Goal: Communication & Community: Answer question/provide support

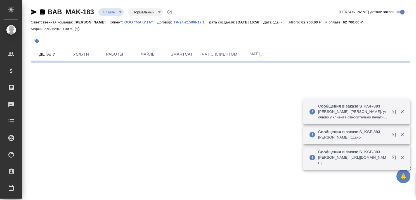
select select "RU"
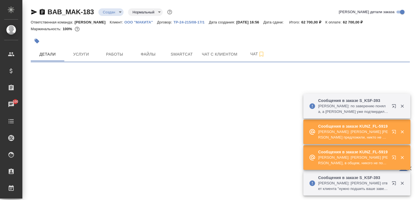
select select "RU"
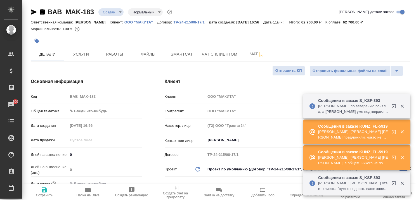
type textarea "x"
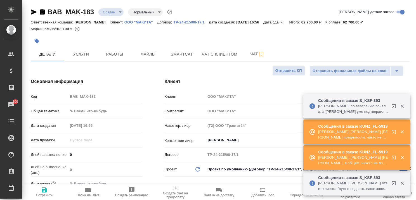
type textarea "x"
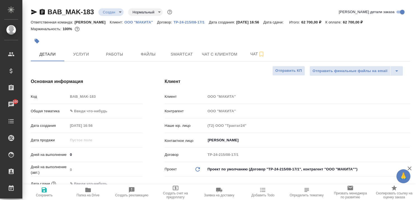
type textarea "x"
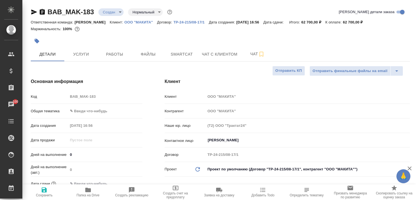
type textarea "x"
click at [131, 22] on p "ООО "МАКИТА"" at bounding box center [141, 22] width 33 height 4
type textarea "x"
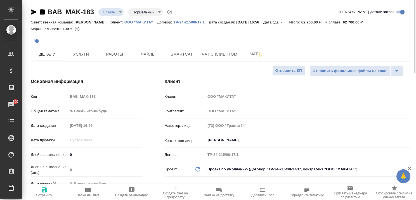
type textarea "x"
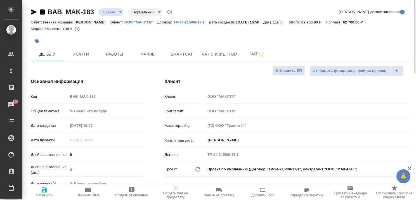
type textarea "x"
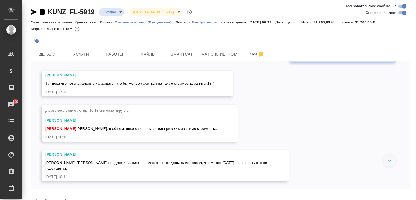
scroll to position [15, 0]
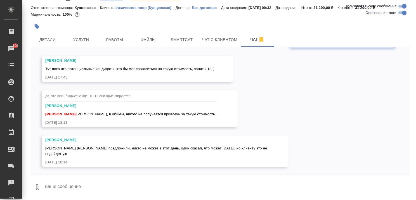
click at [148, 181] on textarea at bounding box center [227, 187] width 366 height 19
type textarea "Тогда давайте, кто есть на 18 число по тем ставкам, что есть."
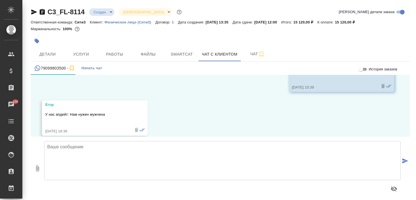
scroll to position [431, 0]
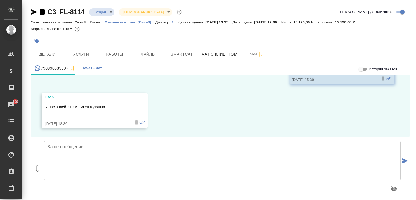
click at [125, 150] on textarea at bounding box center [222, 160] width 357 height 39
type textarea "[PERSON_NAME], принято! Подберем мужчину. Спасибо за уточнение."
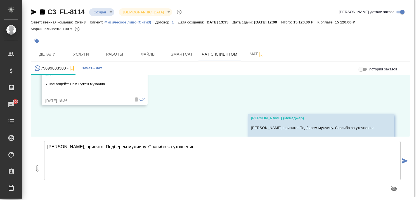
scroll to position [448, 0]
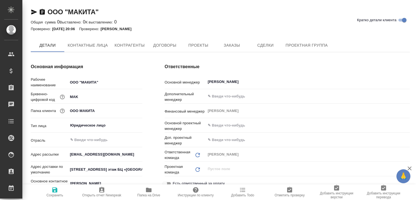
type textarea "x"
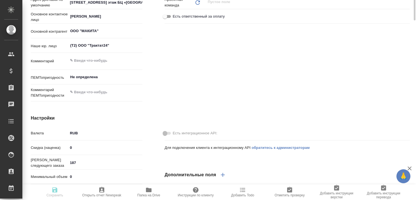
type textarea "x"
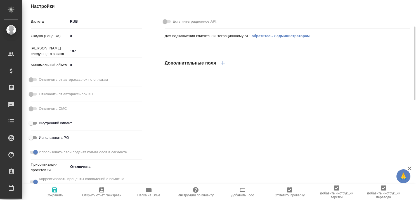
type textarea "x"
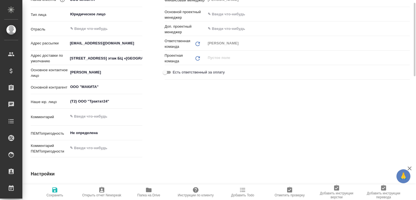
scroll to position [0, 0]
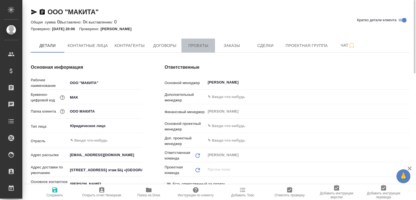
click at [207, 44] on span "Проекты" at bounding box center [198, 45] width 27 height 7
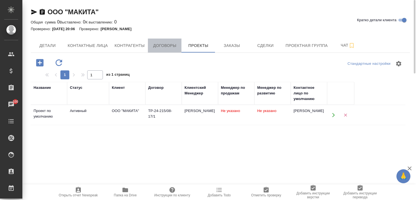
click at [166, 44] on span "Договоры" at bounding box center [164, 45] width 27 height 7
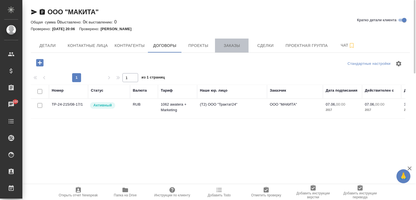
click at [228, 46] on span "Заказы" at bounding box center [232, 45] width 27 height 7
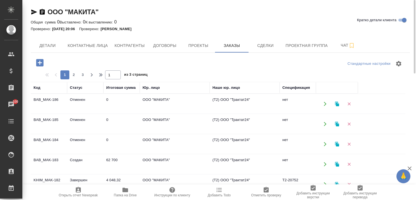
scroll to position [56, 0]
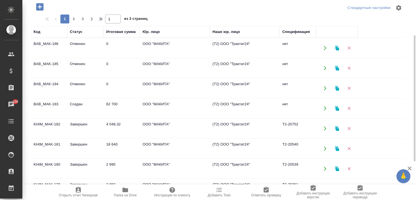
click at [79, 104] on td "Создан" at bounding box center [85, 109] width 36 height 20
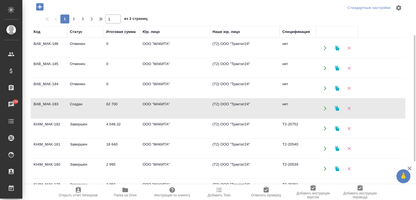
click at [79, 104] on td "Создан" at bounding box center [85, 109] width 36 height 20
click at [50, 83] on td "BAB_MAK-184" at bounding box center [49, 89] width 36 height 20
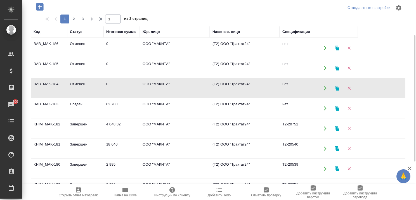
click at [50, 83] on td "BAB_MAK-184" at bounding box center [49, 89] width 36 height 20
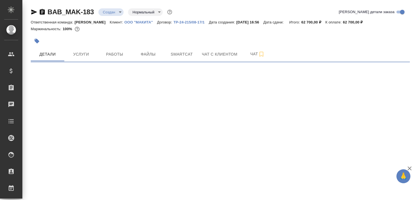
select select "RU"
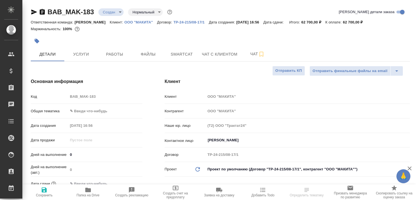
type textarea "x"
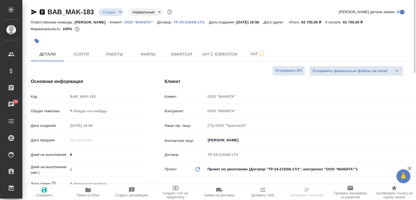
type textarea "x"
select select "RU"
type textarea "x"
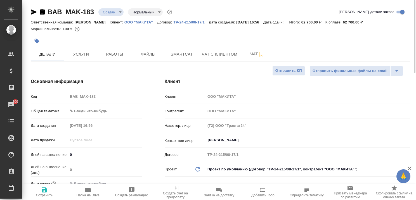
type textarea "x"
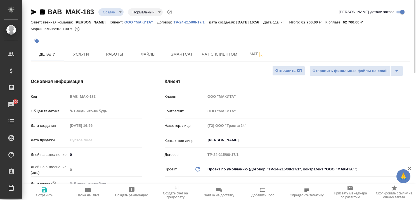
type textarea "x"
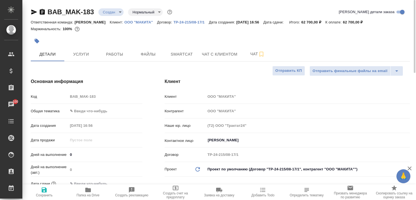
type textarea "x"
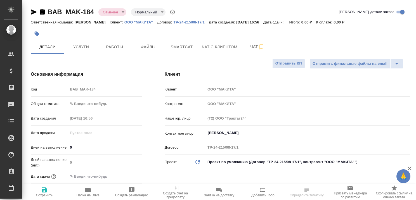
select select "RU"
type textarea "x"
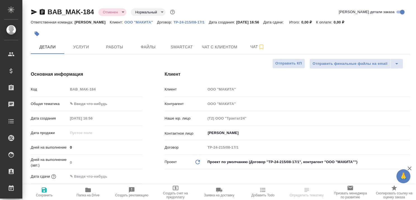
type textarea "x"
